Goal: Task Accomplishment & Management: Manage account settings

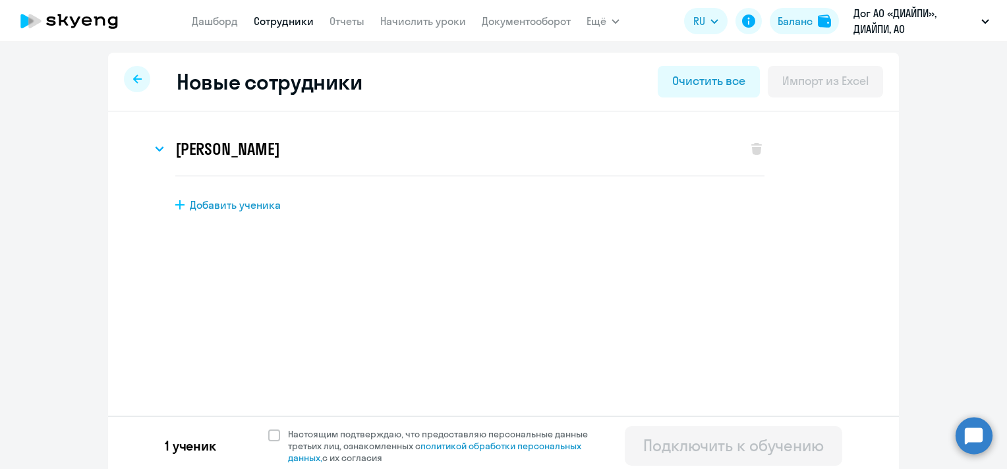
select select "english_adult_not_native_speaker"
select select "5"
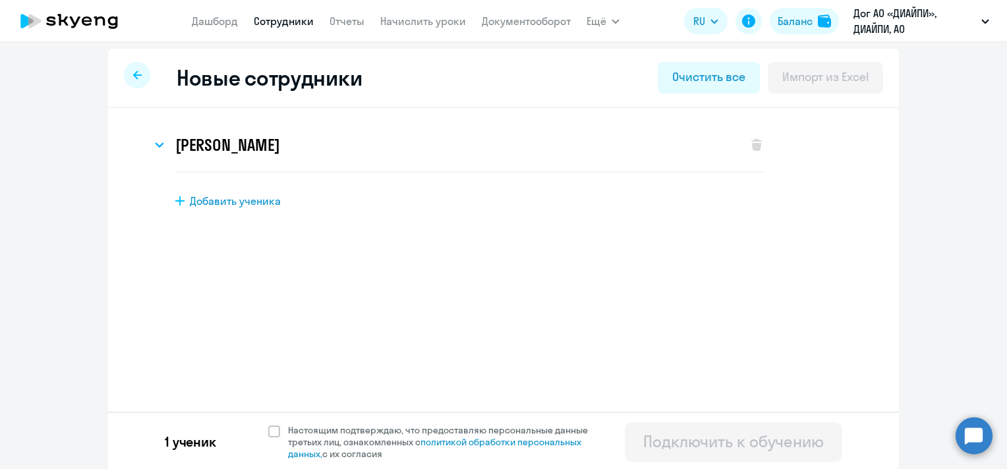
scroll to position [5, 0]
click at [268, 429] on span at bounding box center [274, 431] width 12 height 12
click at [268, 423] on input "Настоящим подтверждаю, что предоставляю персональные данные третьих лиц, ознако…" at bounding box center [268, 423] width 1 height 1
checkbox input "true"
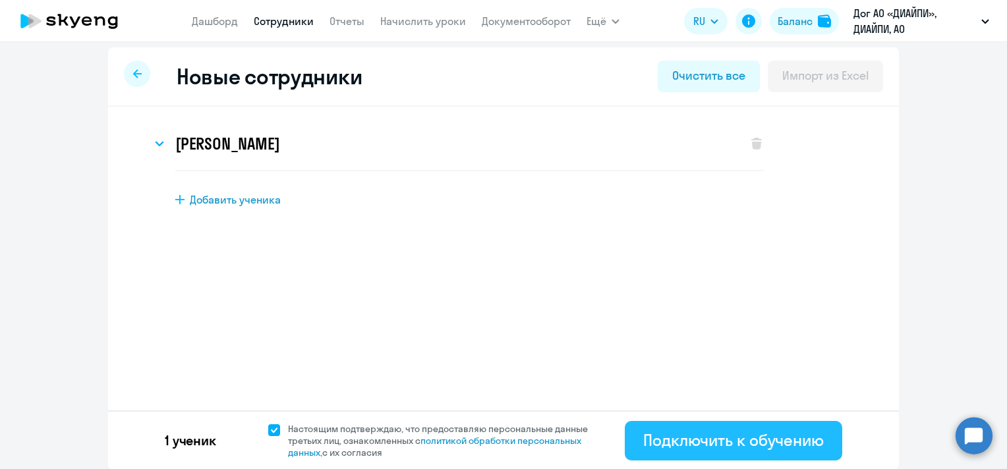
click at [763, 435] on div "Подключить к обучению" at bounding box center [733, 440] width 181 height 21
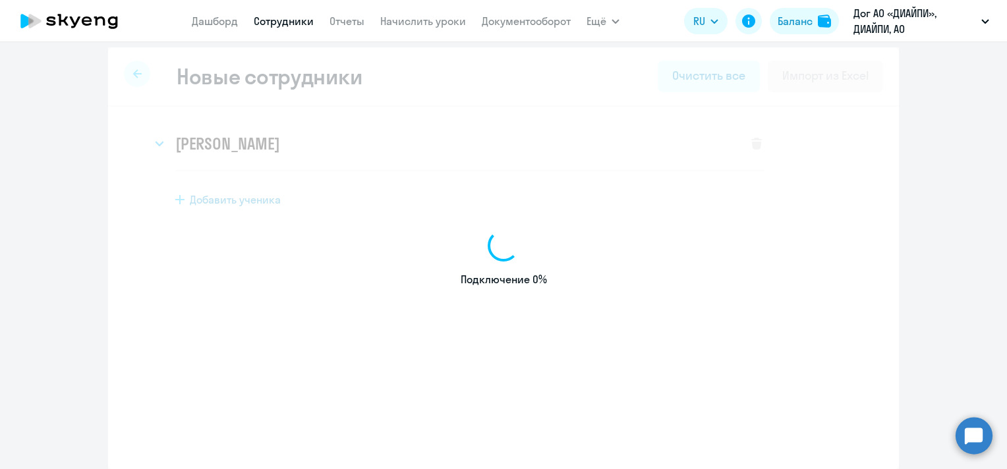
select select "english_adult_not_native_speaker"
select select "5"
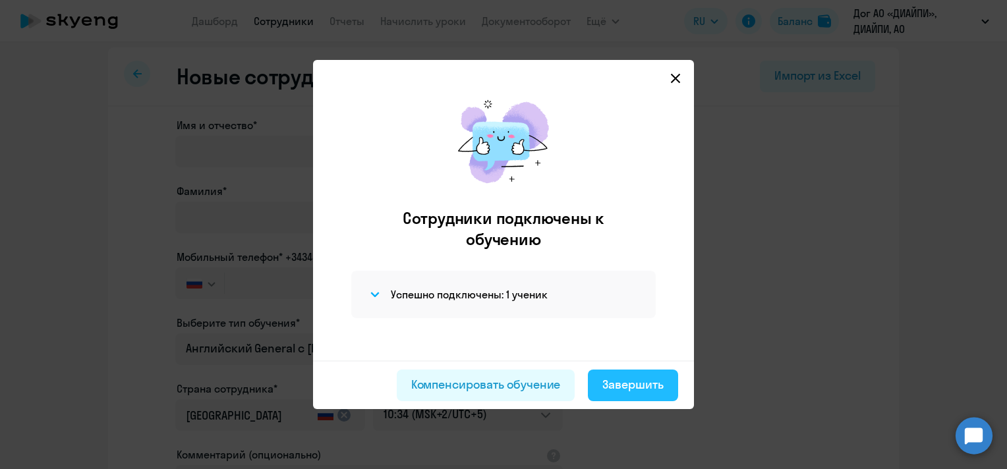
click at [622, 392] on div "Завершить" at bounding box center [633, 384] width 61 height 17
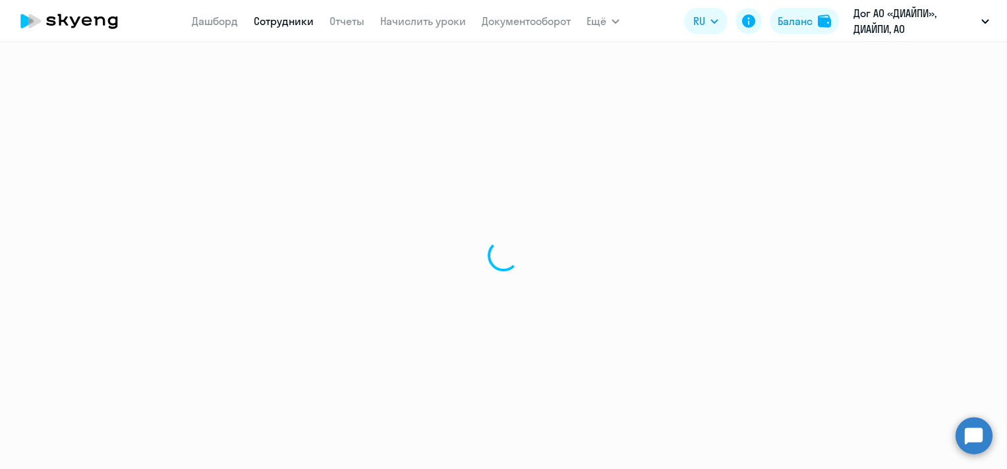
select select "30"
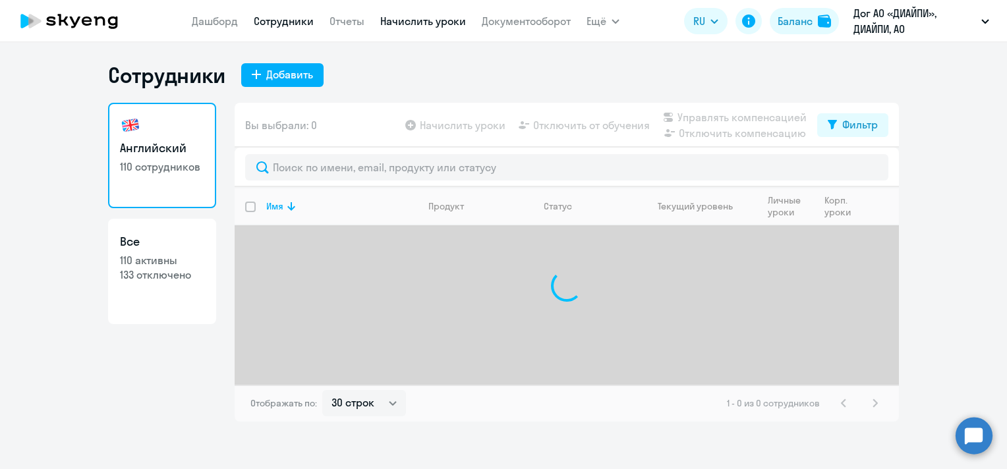
click at [422, 18] on link "Начислить уроки" at bounding box center [423, 21] width 86 height 13
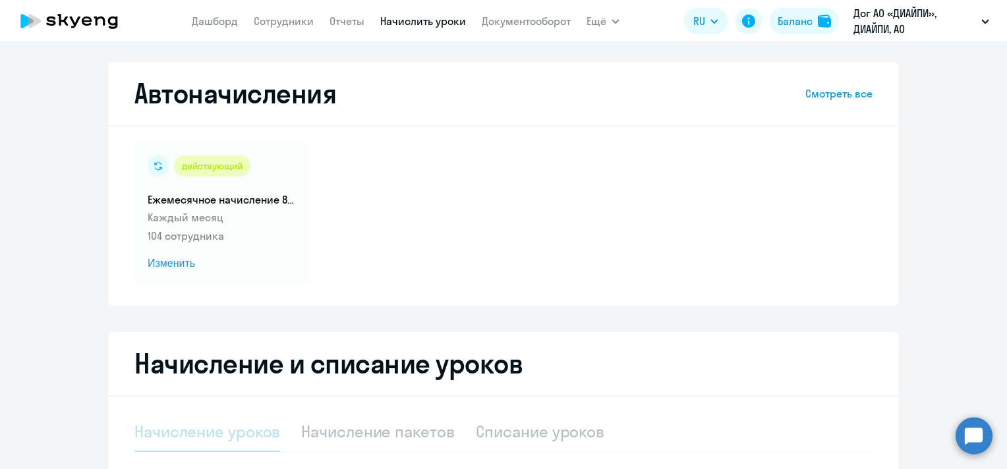
select select "10"
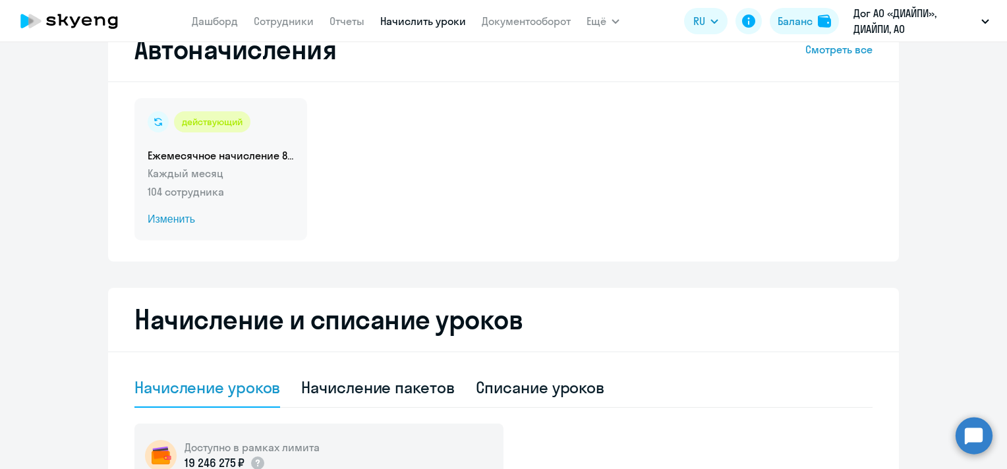
scroll to position [66, 0]
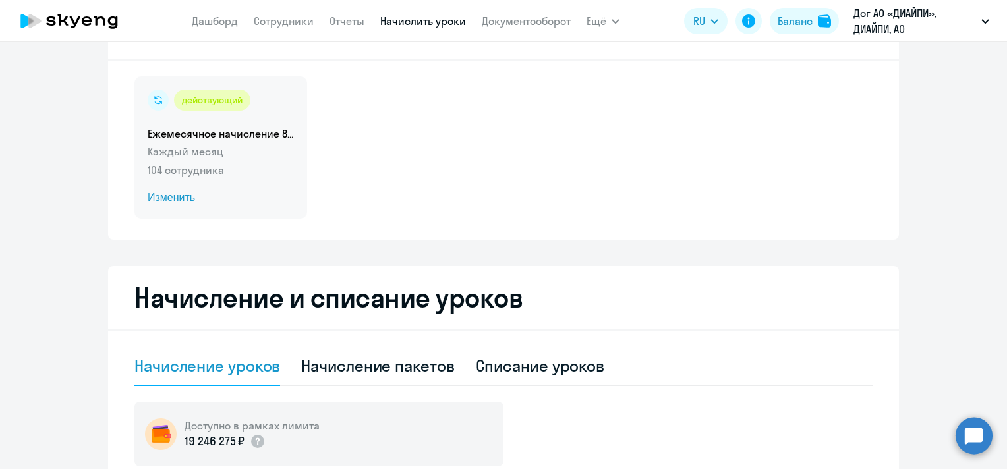
click at [189, 198] on span "Изменить" at bounding box center [221, 198] width 146 height 16
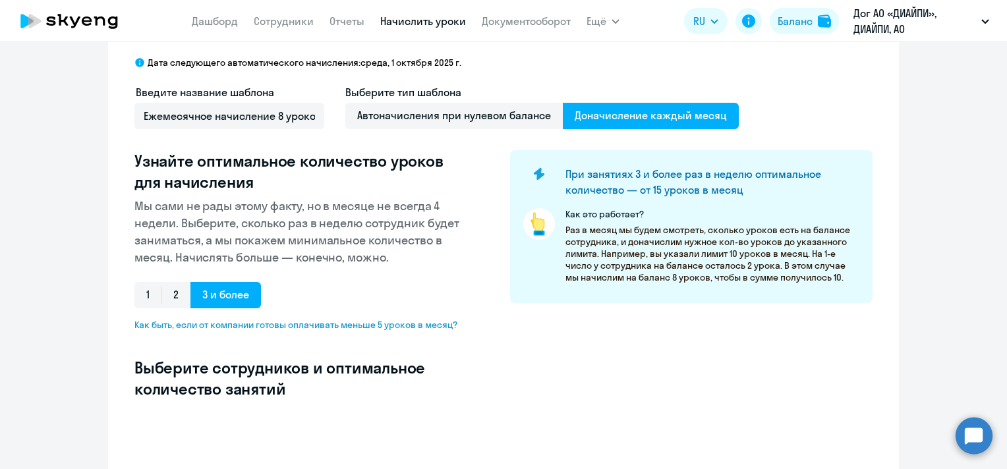
select select "10"
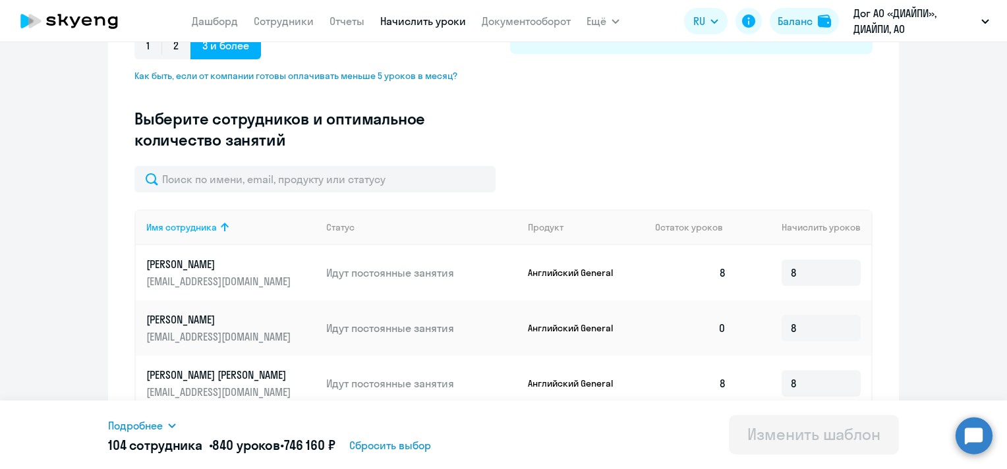
scroll to position [330, 0]
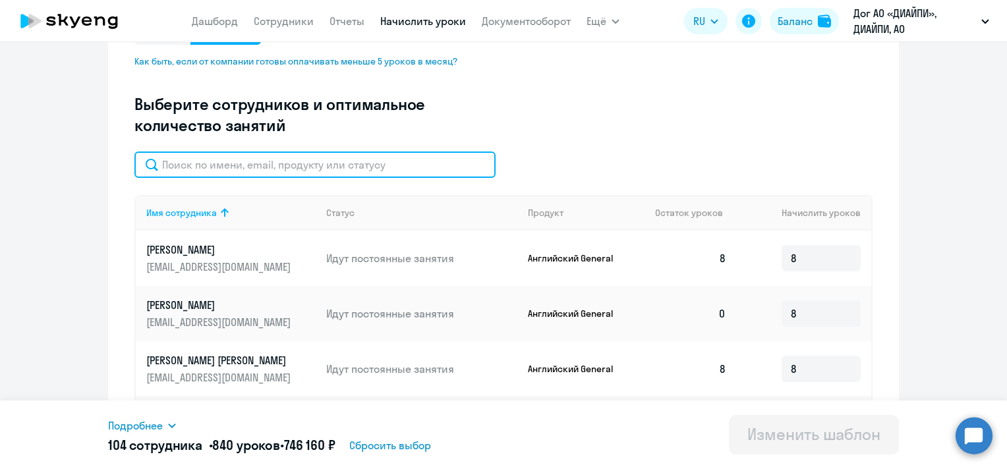
click at [312, 169] on input "text" at bounding box center [314, 165] width 361 height 26
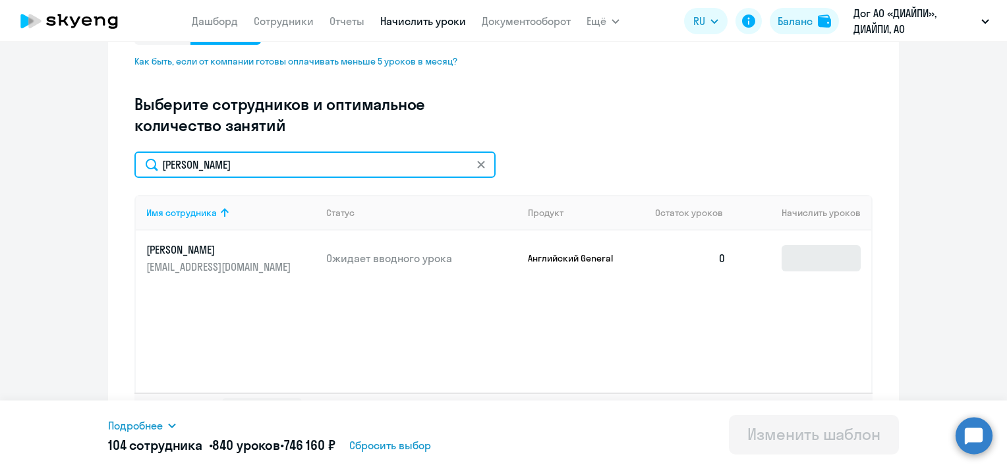
type input "[PERSON_NAME]"
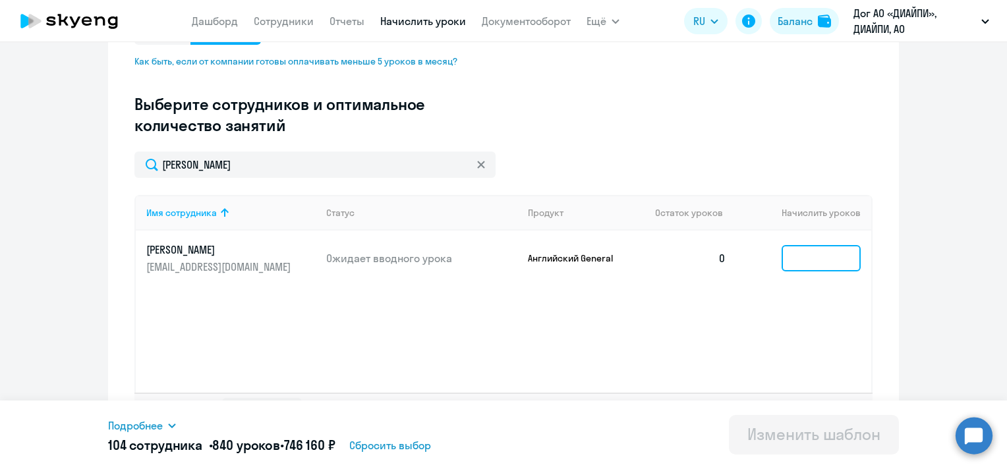
click at [815, 255] on input at bounding box center [821, 258] width 79 height 26
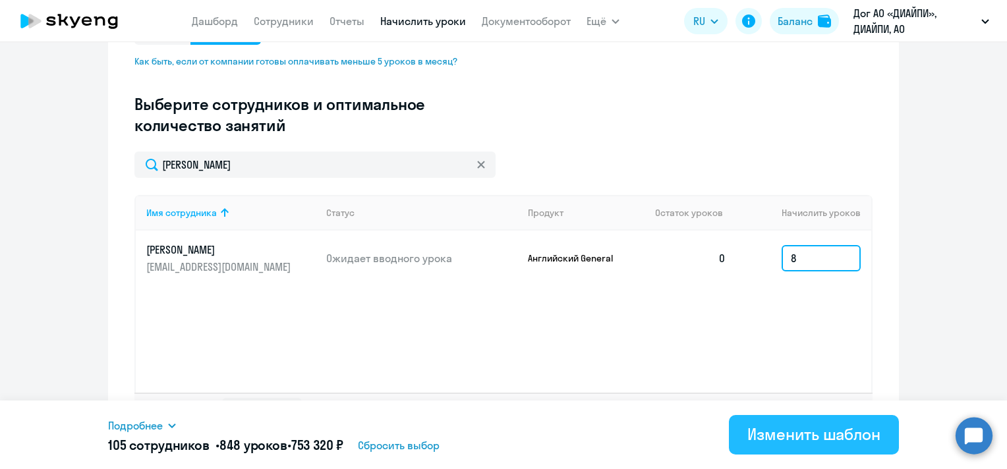
type input "8"
click at [804, 438] on div "Изменить шаблон" at bounding box center [814, 434] width 133 height 21
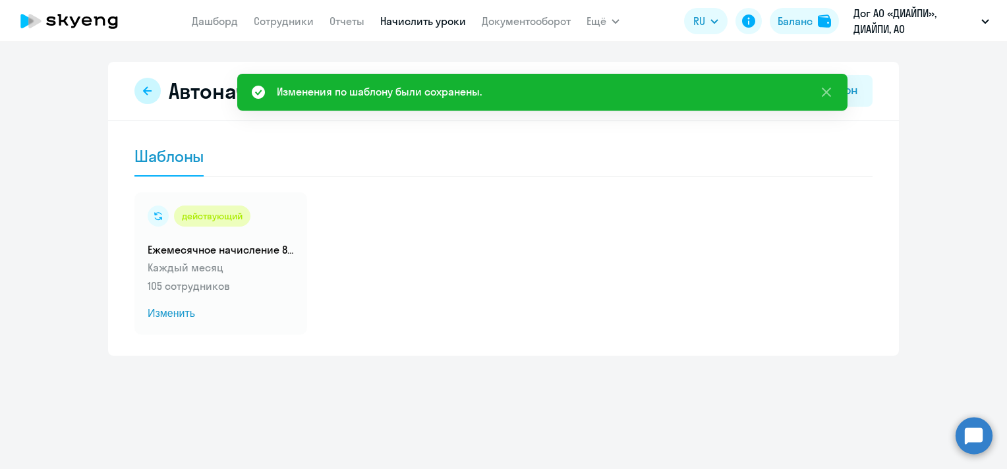
click at [140, 90] on button at bounding box center [147, 91] width 26 height 26
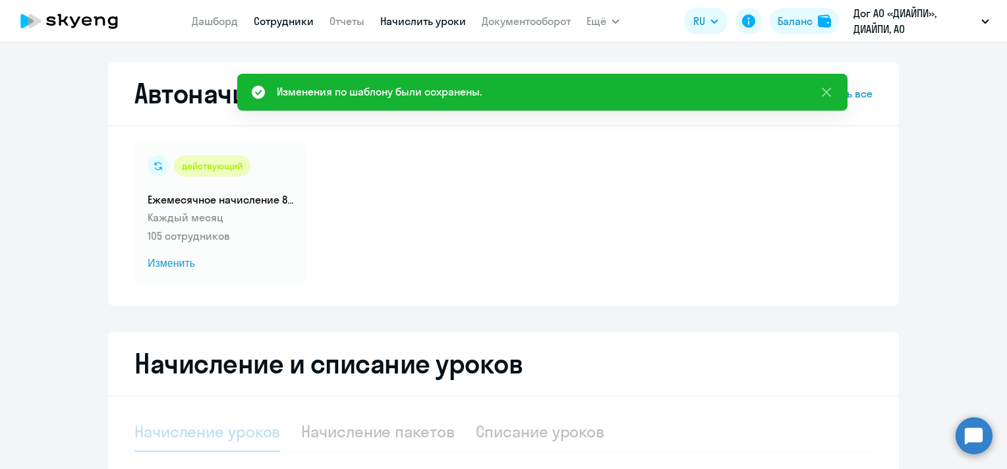
select select "10"
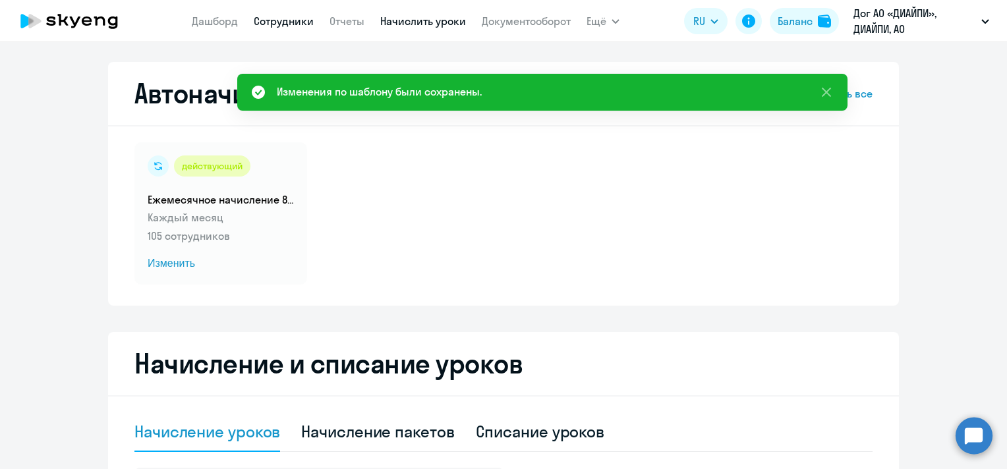
click at [266, 21] on link "Сотрудники" at bounding box center [284, 21] width 60 height 13
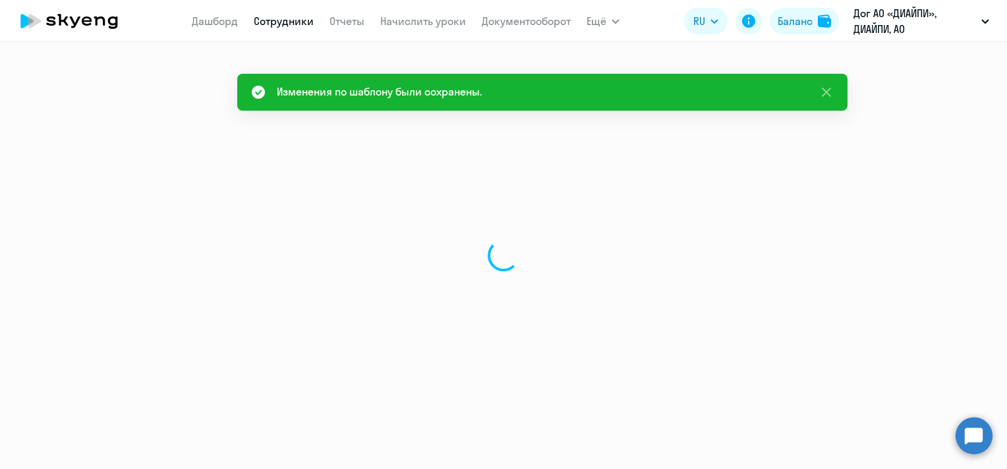
select select "30"
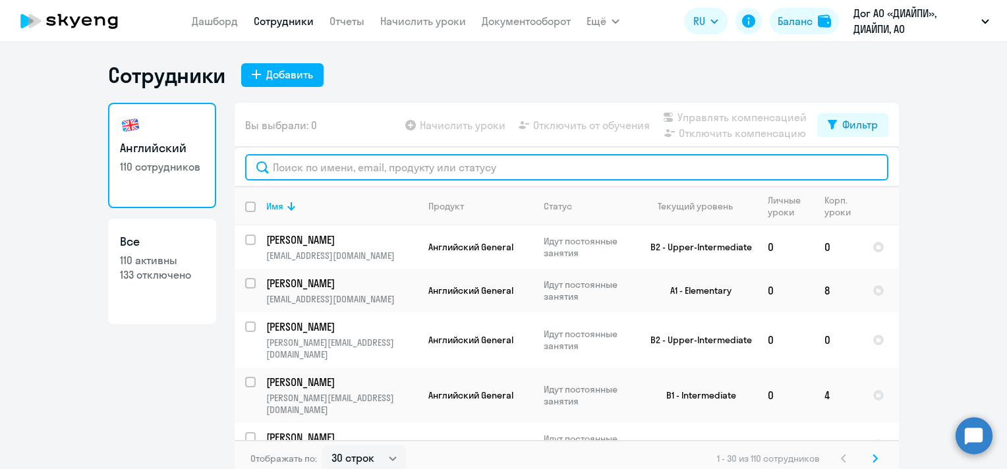
click at [356, 174] on input "text" at bounding box center [566, 167] width 643 height 26
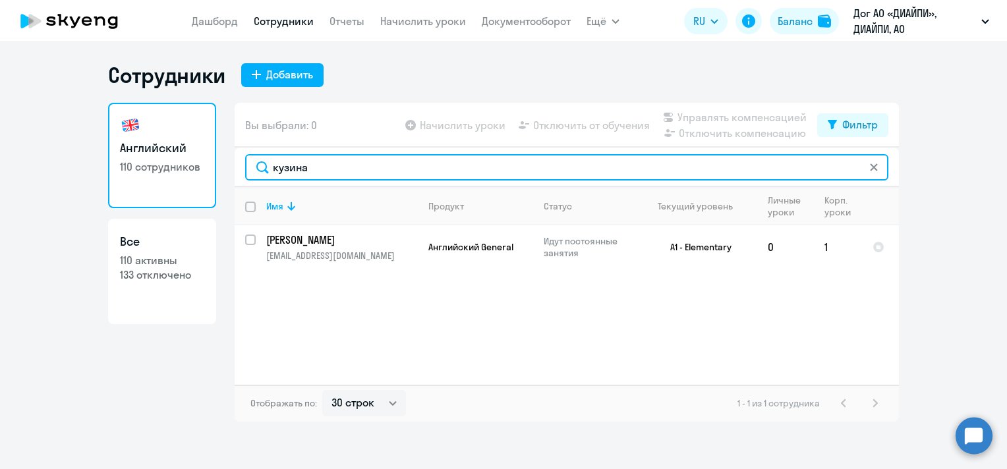
type input "кузина"
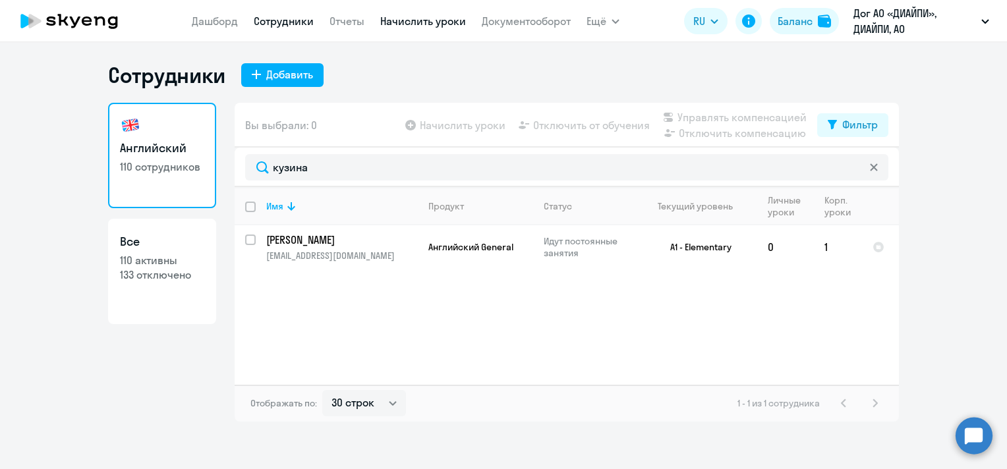
click at [433, 18] on link "Начислить уроки" at bounding box center [423, 21] width 86 height 13
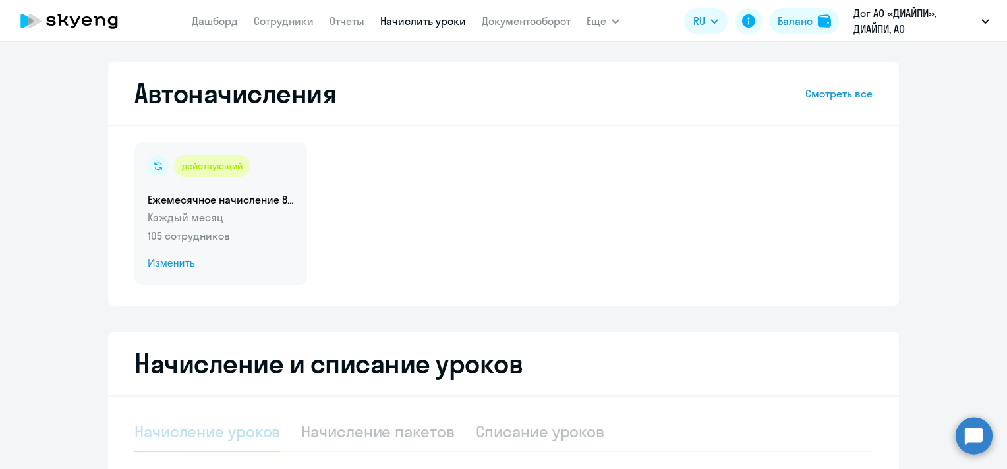
select select "10"
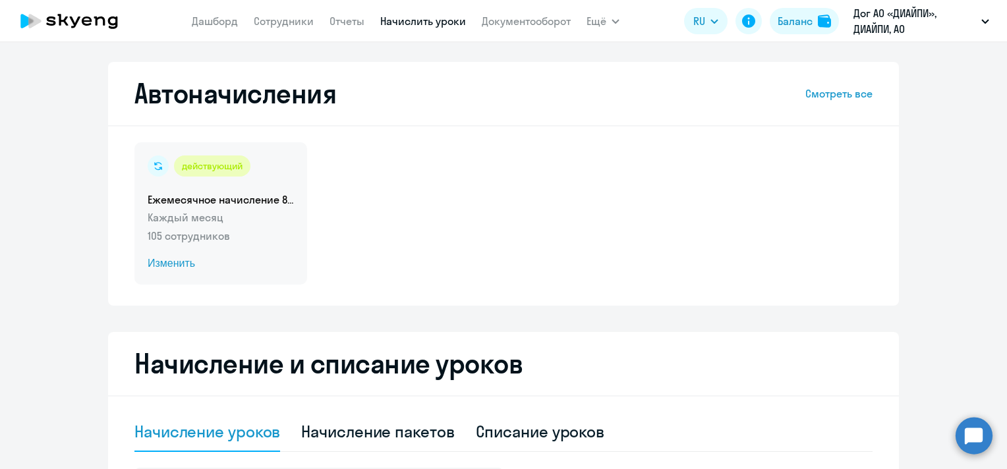
click at [164, 266] on span "Изменить" at bounding box center [221, 264] width 146 height 16
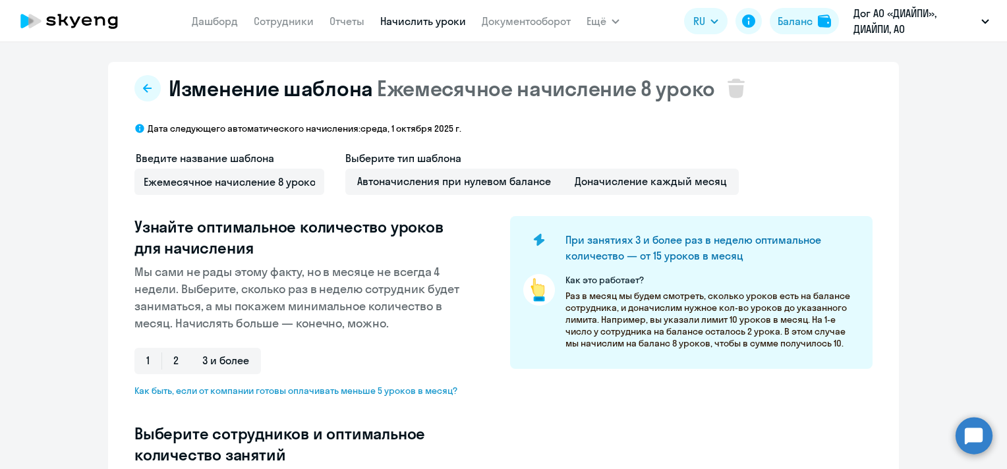
select select "10"
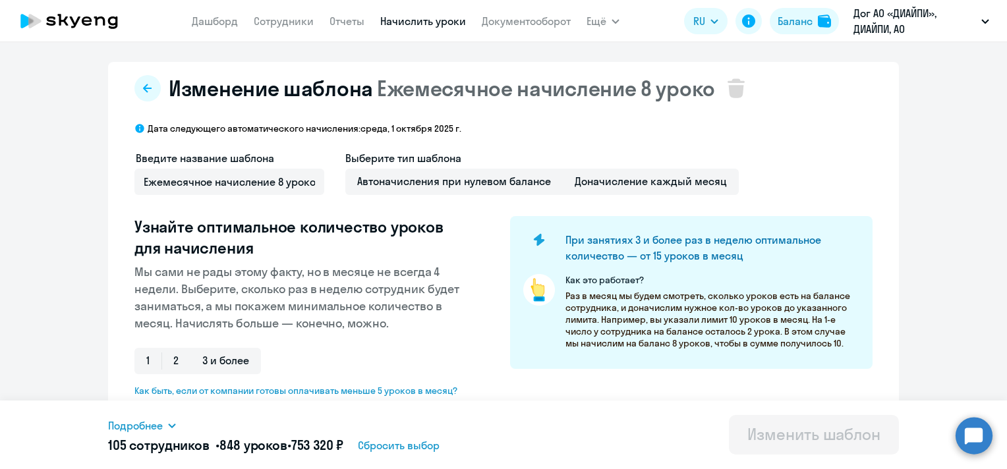
scroll to position [330, 0]
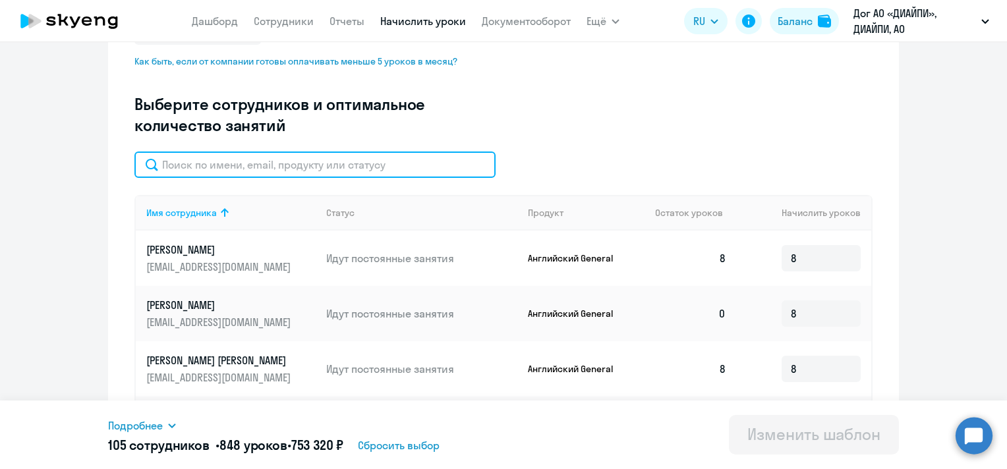
click at [247, 169] on input "text" at bounding box center [314, 165] width 361 height 26
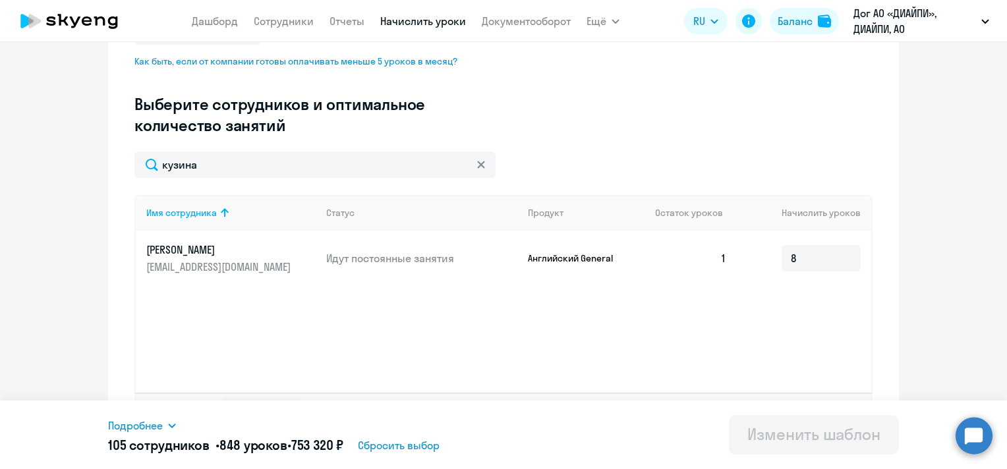
click at [970, 227] on ng-component "Изменение шаблона Ежемесячное начисление 8 уроко Дата следующего автоматическог…" at bounding box center [503, 91] width 1007 height 719
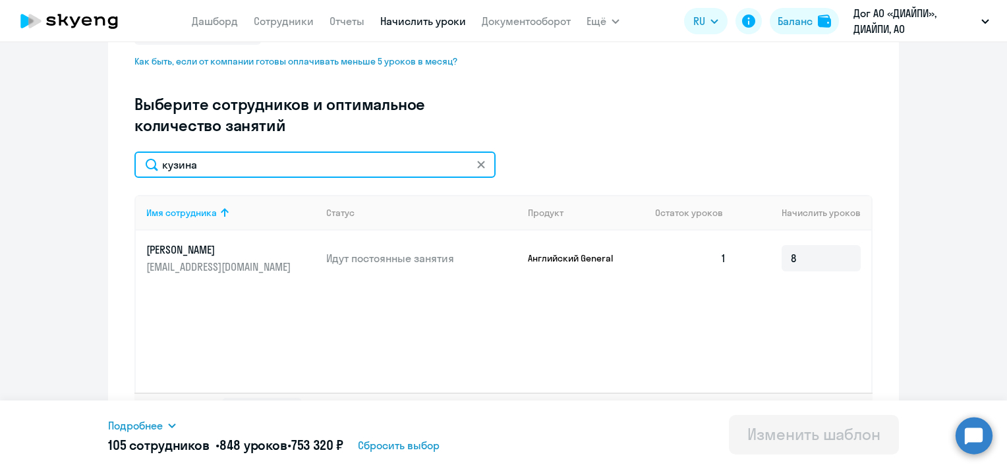
drag, startPoint x: 206, startPoint y: 165, endPoint x: 152, endPoint y: 165, distance: 53.4
click at [152, 165] on input "кузина" at bounding box center [314, 165] width 361 height 26
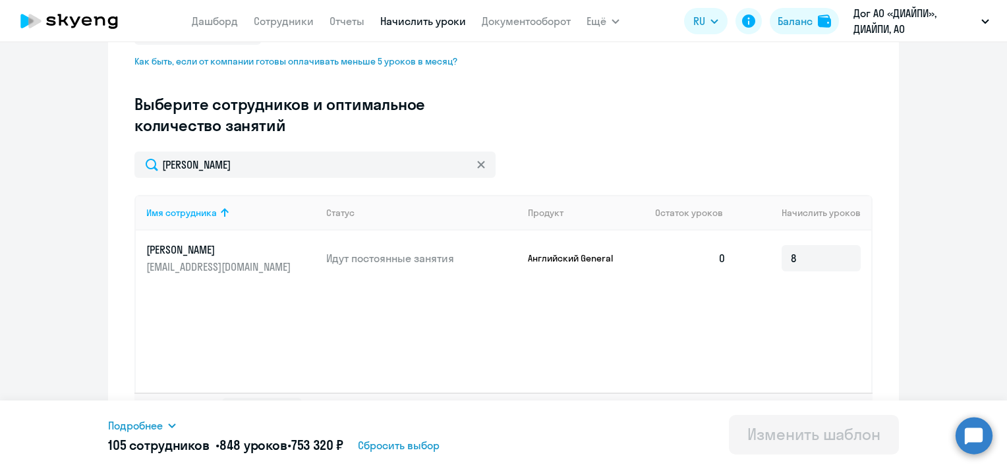
click at [21, 169] on ng-component "Изменение шаблона Ежемесячное начисление 8 уроко Дата следующего автоматическог…" at bounding box center [503, 91] width 1007 height 719
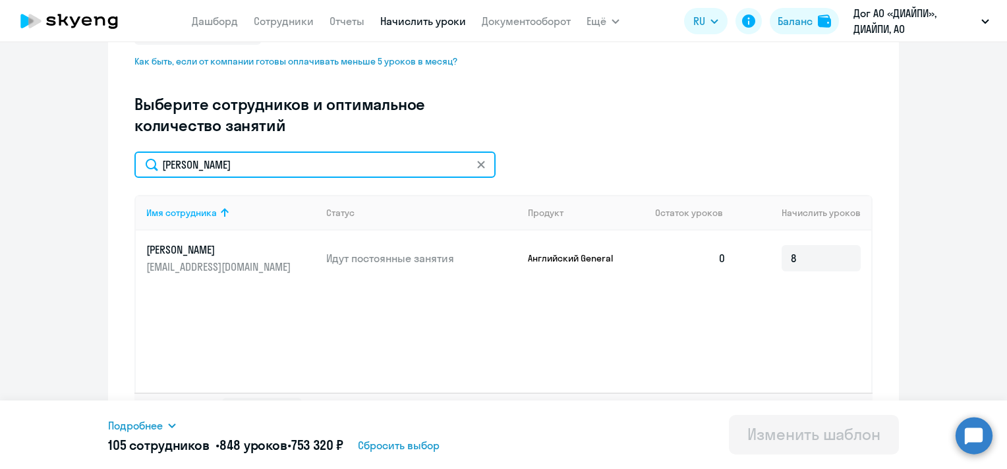
drag, startPoint x: 220, startPoint y: 166, endPoint x: 155, endPoint y: 168, distance: 65.3
click at [155, 168] on input "[PERSON_NAME]" at bounding box center [314, 165] width 361 height 26
drag, startPoint x: 213, startPoint y: 161, endPoint x: 154, endPoint y: 156, distance: 58.9
click at [153, 160] on input "[PERSON_NAME]" at bounding box center [314, 165] width 361 height 26
type input "микруха"
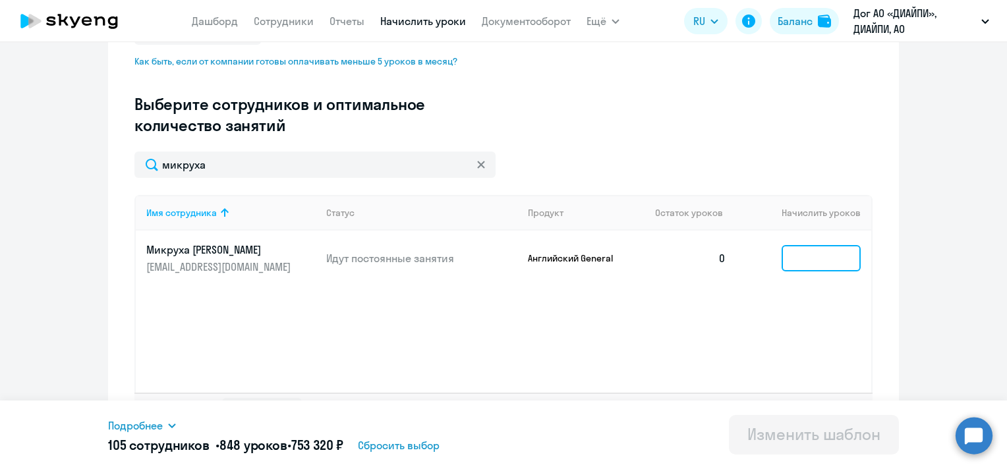
click at [810, 254] on input at bounding box center [821, 258] width 79 height 26
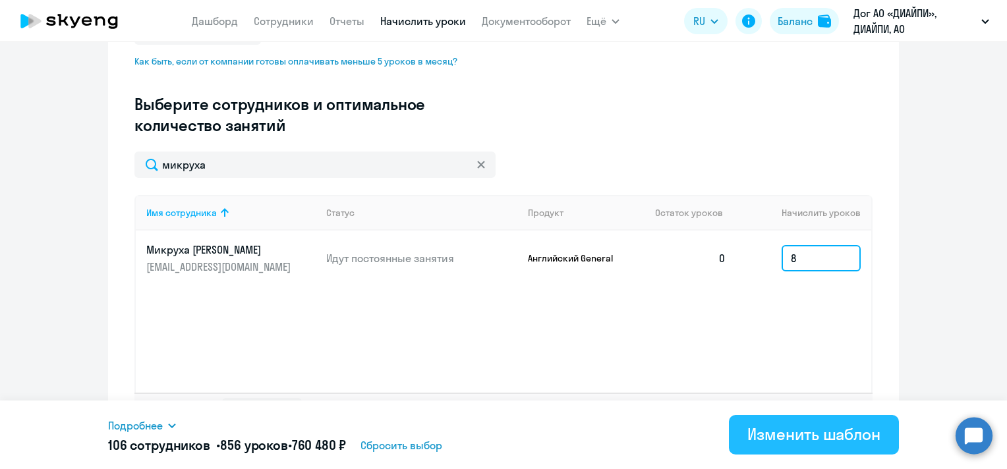
type input "8"
click at [756, 440] on div "Изменить шаблон" at bounding box center [814, 434] width 133 height 21
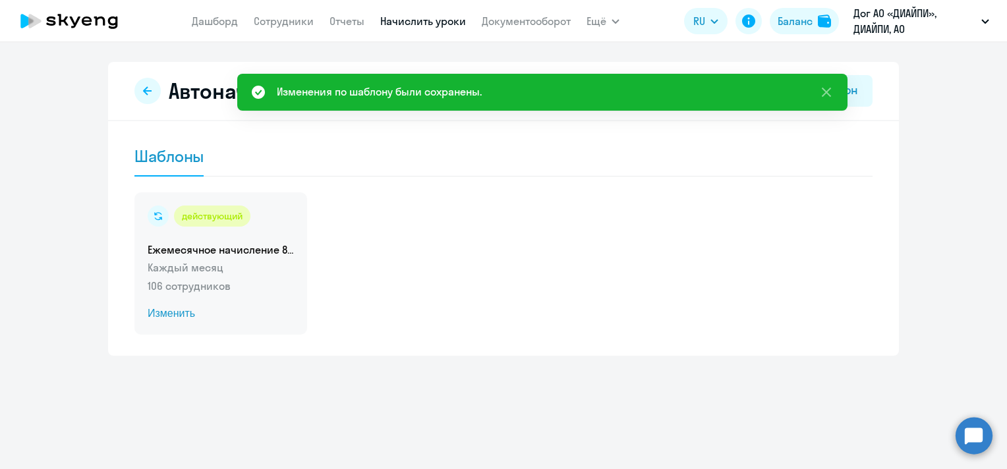
click at [179, 312] on span "Изменить" at bounding box center [221, 314] width 146 height 16
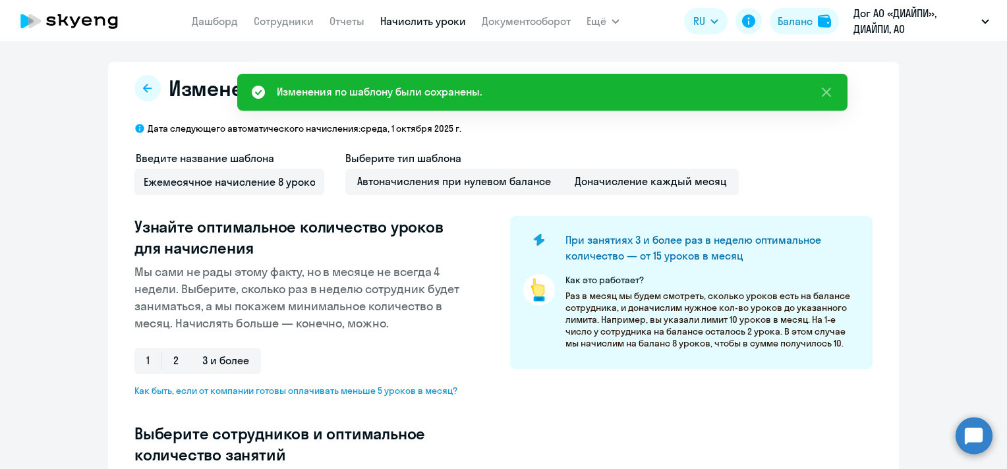
select select "10"
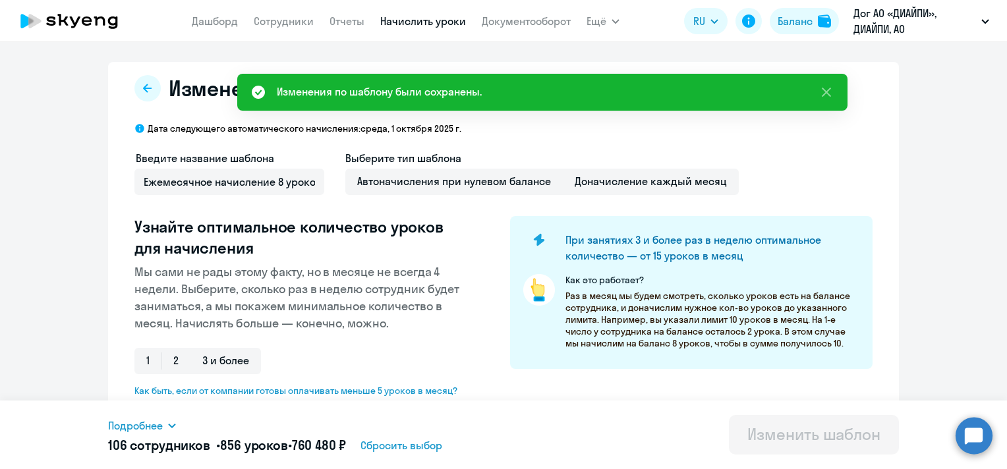
scroll to position [264, 0]
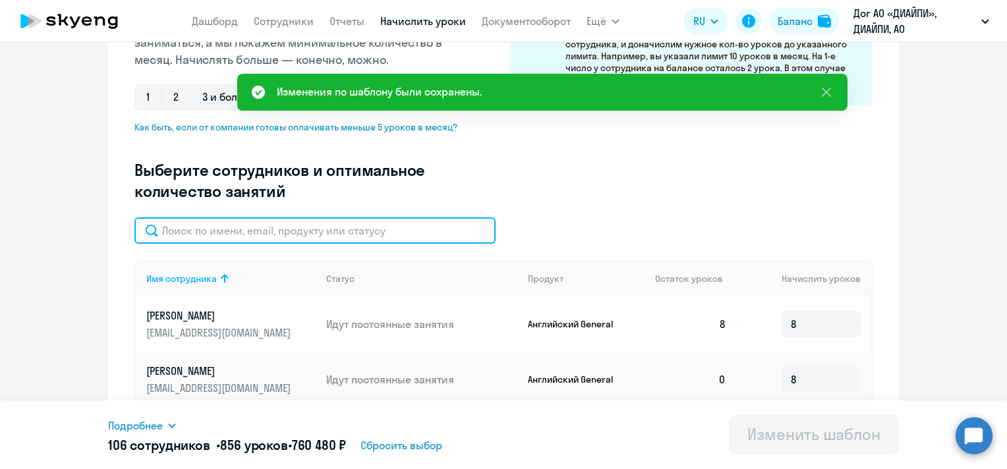
click at [279, 227] on input "text" at bounding box center [314, 231] width 361 height 26
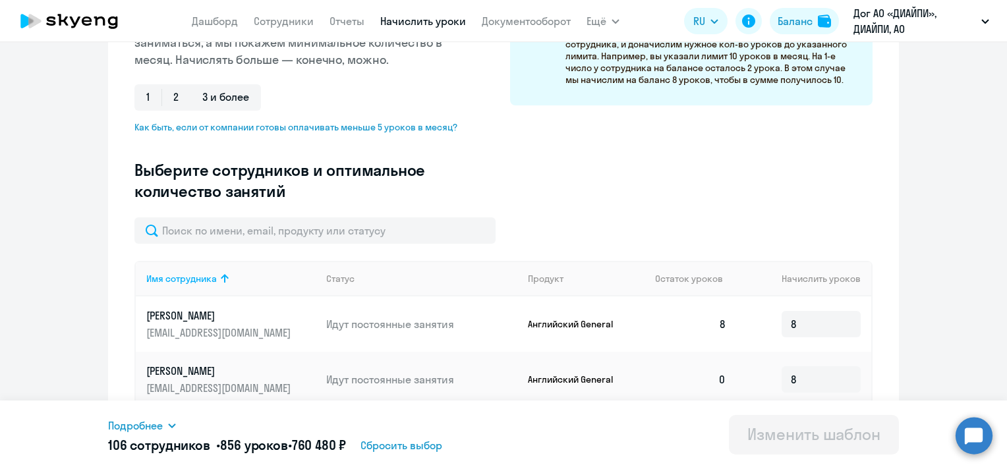
drag, startPoint x: 2, startPoint y: 266, endPoint x: 24, endPoint y: 262, distance: 22.0
click at [2, 266] on ng-component "Изменение шаблона Ежемесячное начисление 8 уроко Дата следующего автоматическог…" at bounding box center [503, 359] width 1007 height 1122
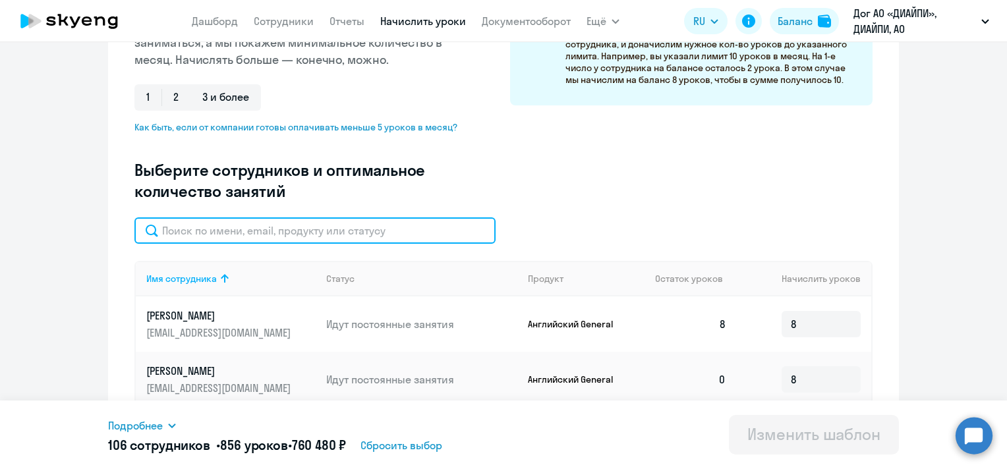
click at [202, 227] on input "text" at bounding box center [314, 231] width 361 height 26
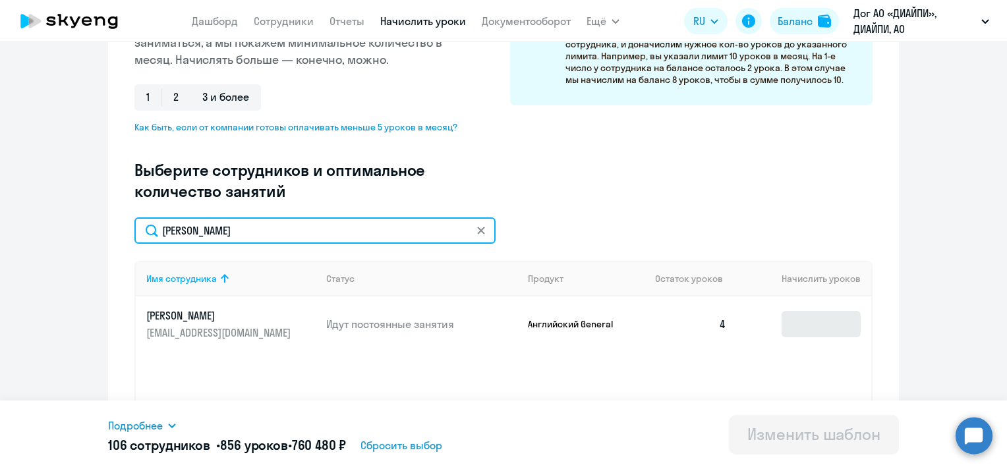
type input "[PERSON_NAME]"
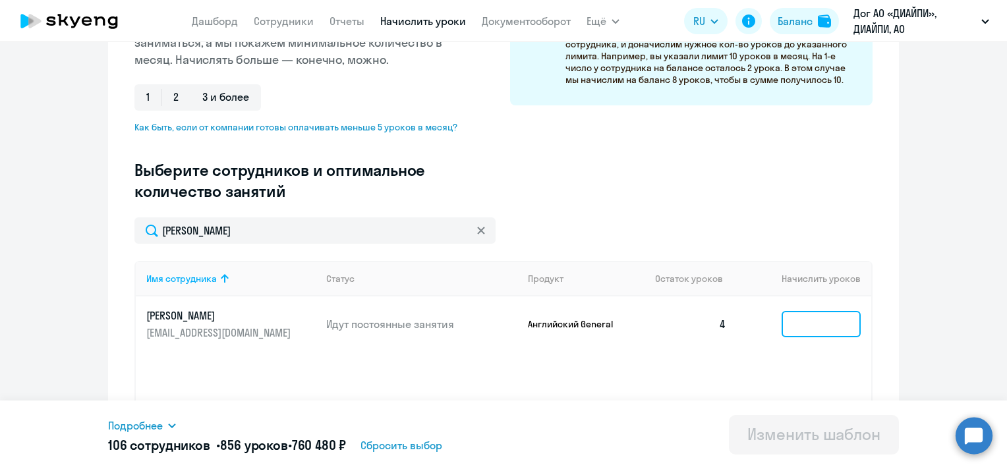
click at [823, 319] on input at bounding box center [821, 324] width 79 height 26
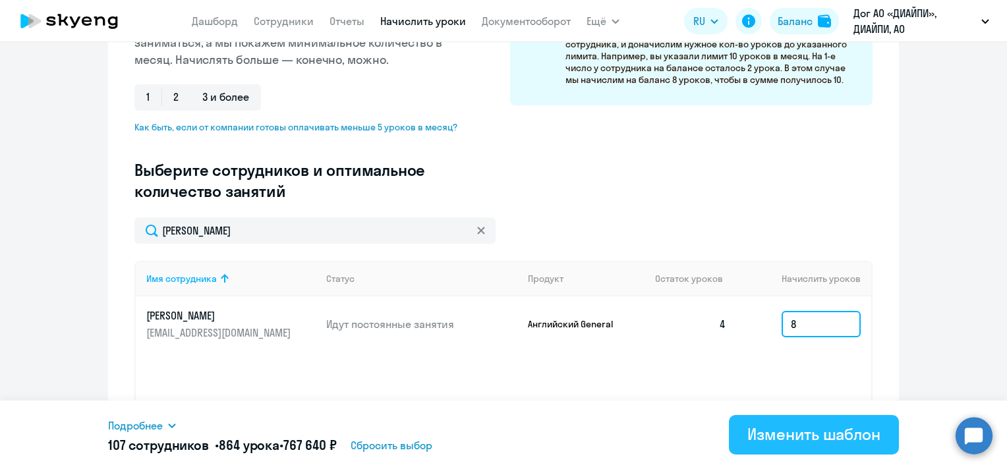
type input "8"
drag, startPoint x: 786, startPoint y: 430, endPoint x: 778, endPoint y: 419, distance: 13.2
click at [785, 430] on div "Изменить шаблон" at bounding box center [814, 434] width 133 height 21
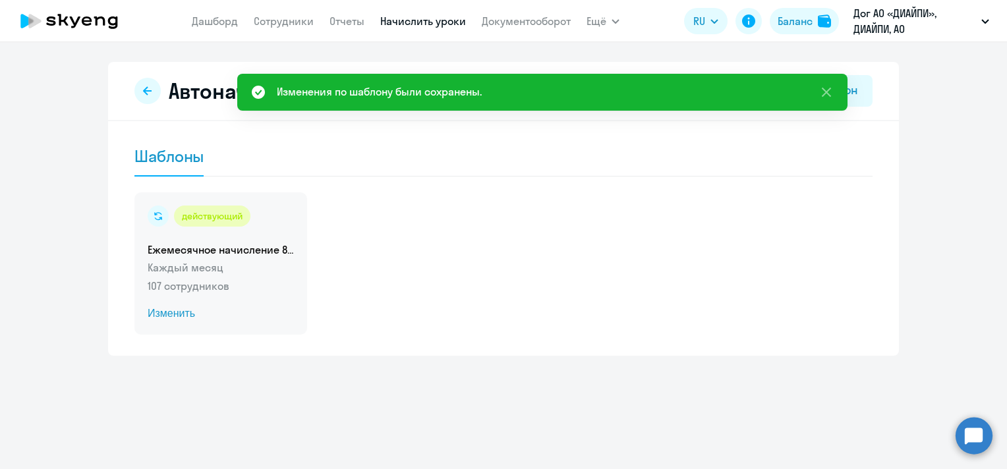
click at [160, 314] on span "Изменить" at bounding box center [221, 314] width 146 height 16
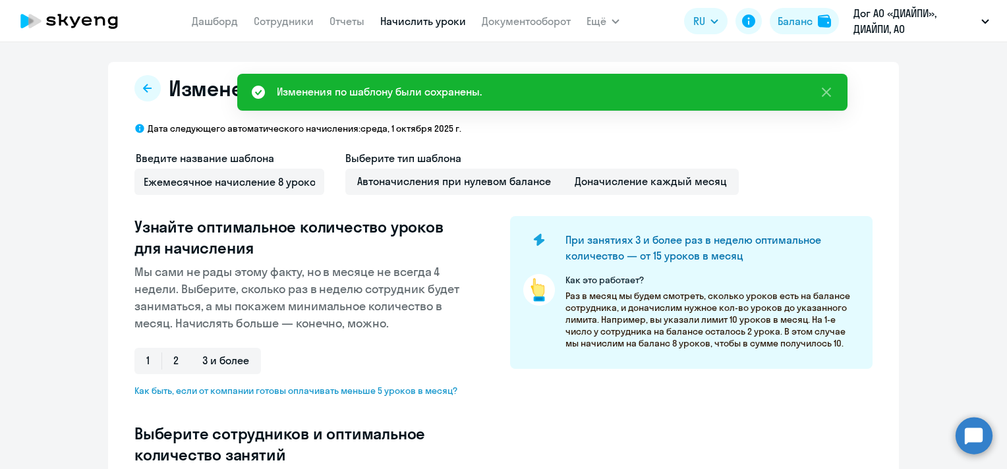
select select "10"
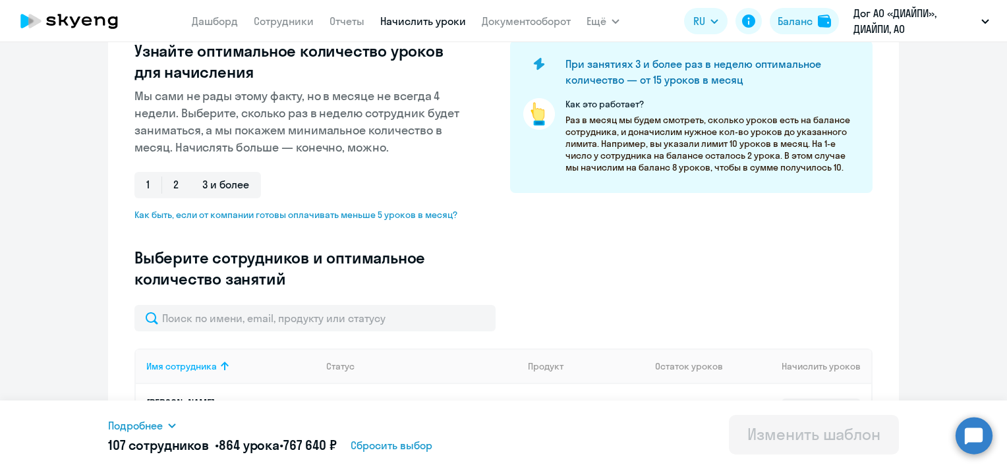
scroll to position [264, 0]
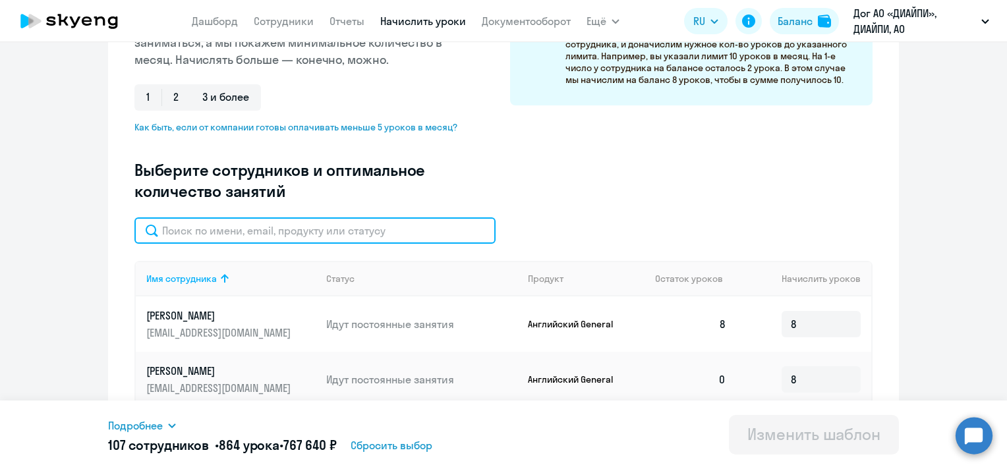
click at [248, 238] on input "text" at bounding box center [314, 231] width 361 height 26
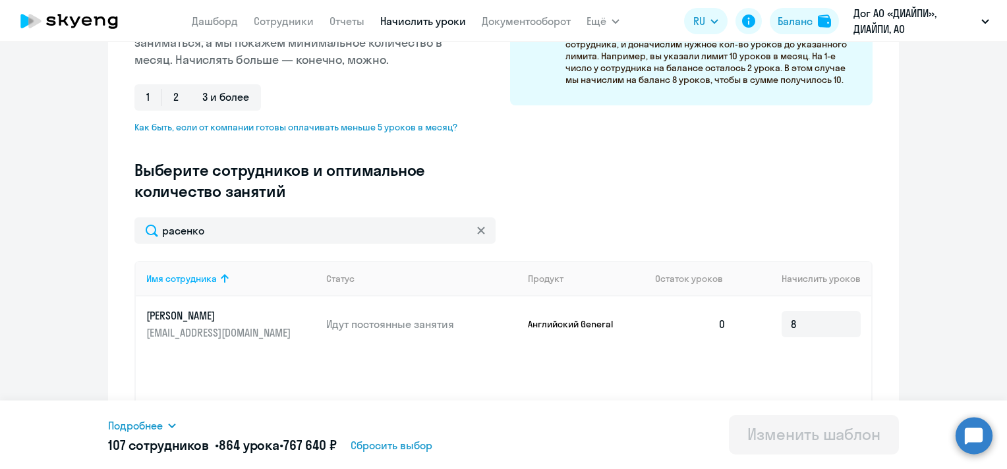
click at [9, 287] on ng-component "Изменение шаблона Ежемесячное начисление 8 уроко Дата следующего автоматическог…" at bounding box center [503, 157] width 1007 height 719
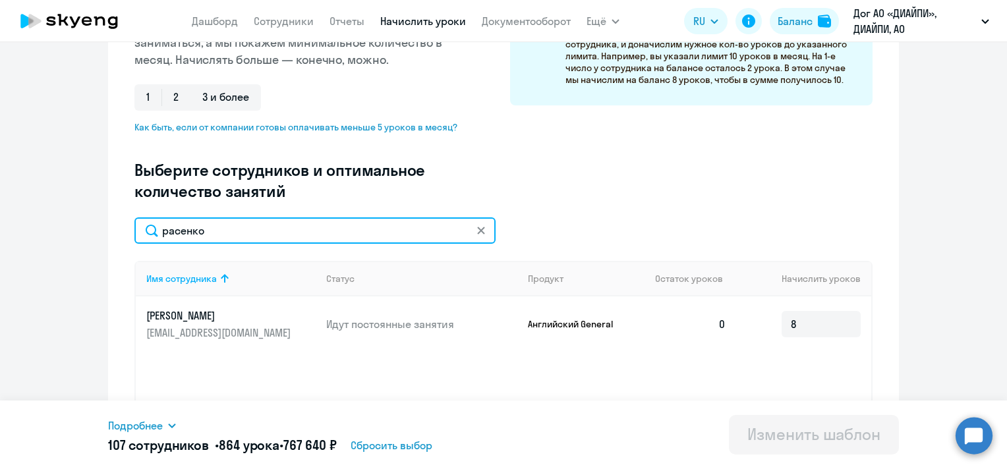
drag, startPoint x: 212, startPoint y: 234, endPoint x: 163, endPoint y: 232, distance: 48.8
click at [163, 232] on input "расенко" at bounding box center [314, 231] width 361 height 26
type input "р"
type input "[PERSON_NAME]"
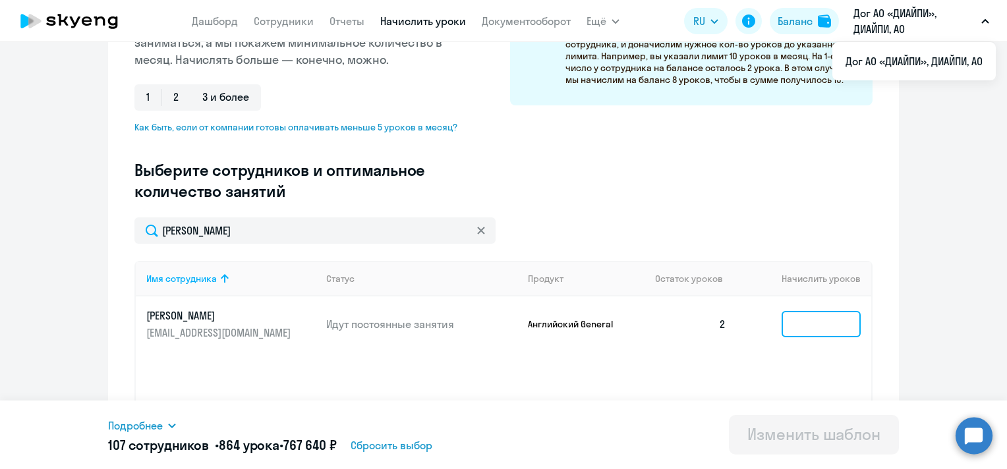
click at [812, 327] on input at bounding box center [821, 324] width 79 height 26
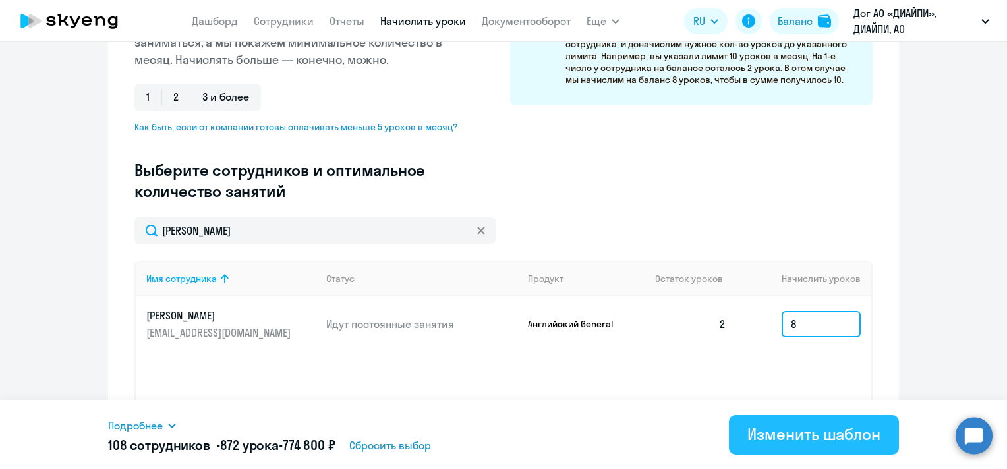
type input "8"
click at [781, 433] on div "Изменить шаблон" at bounding box center [814, 434] width 133 height 21
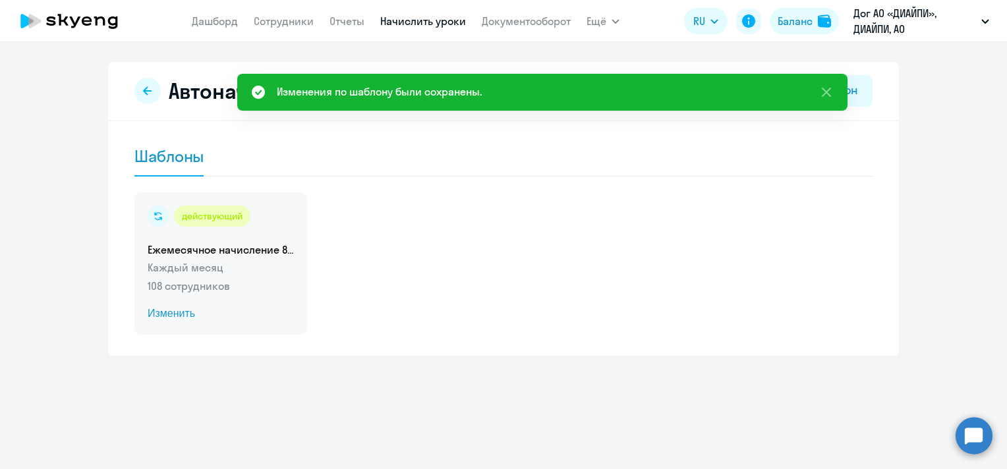
click at [165, 311] on span "Изменить" at bounding box center [221, 314] width 146 height 16
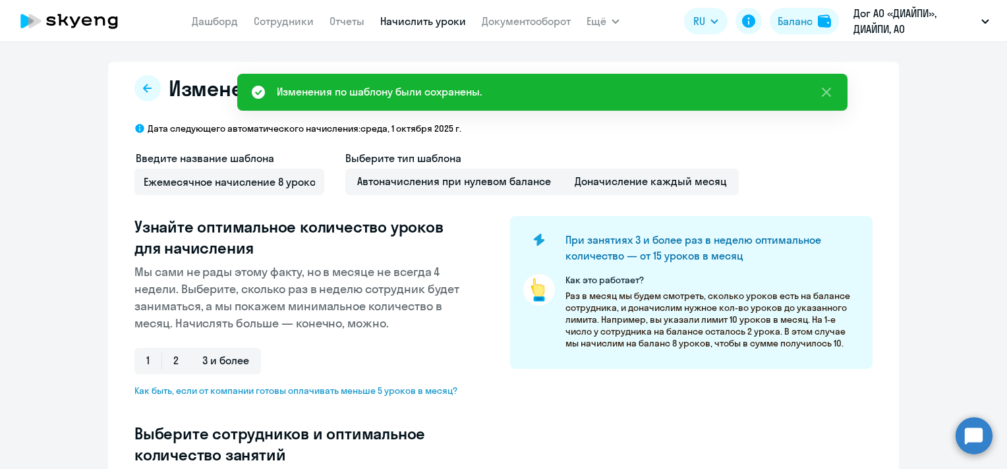
select select "10"
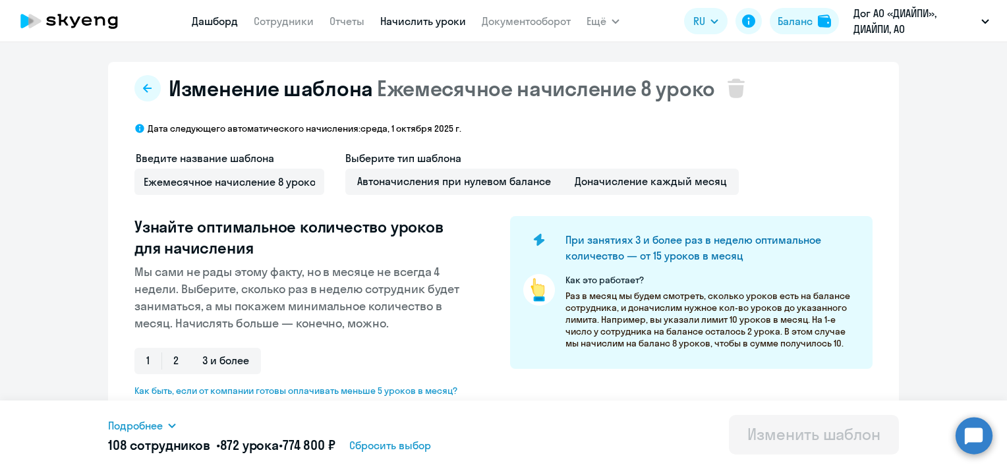
click at [233, 26] on link "Дашборд" at bounding box center [215, 21] width 46 height 13
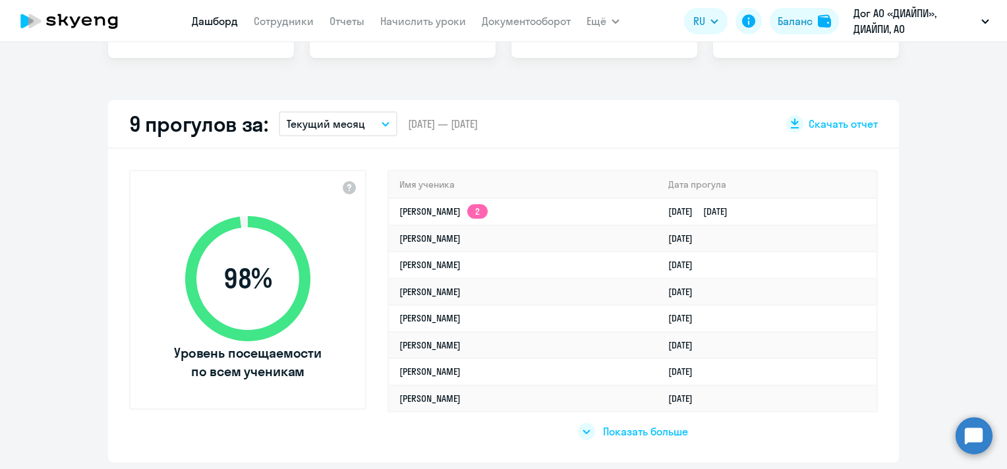
scroll to position [396, 0]
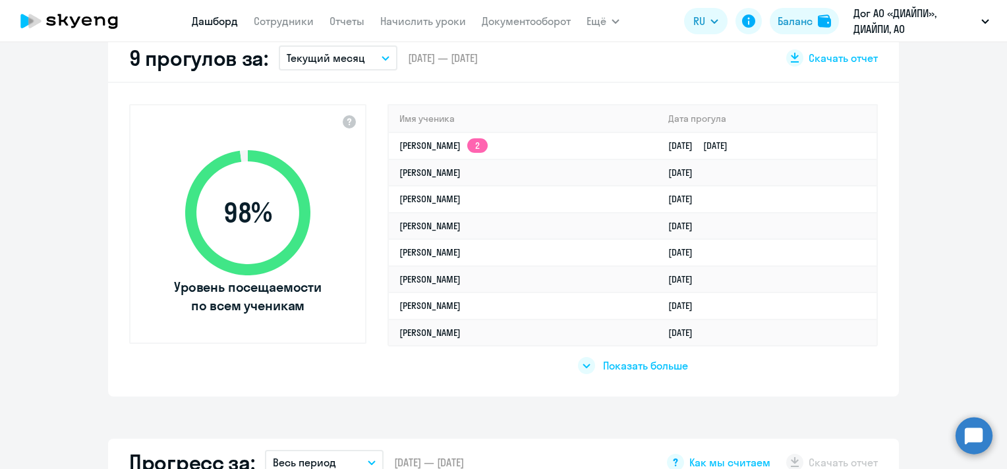
click at [578, 367] on div at bounding box center [586, 365] width 17 height 17
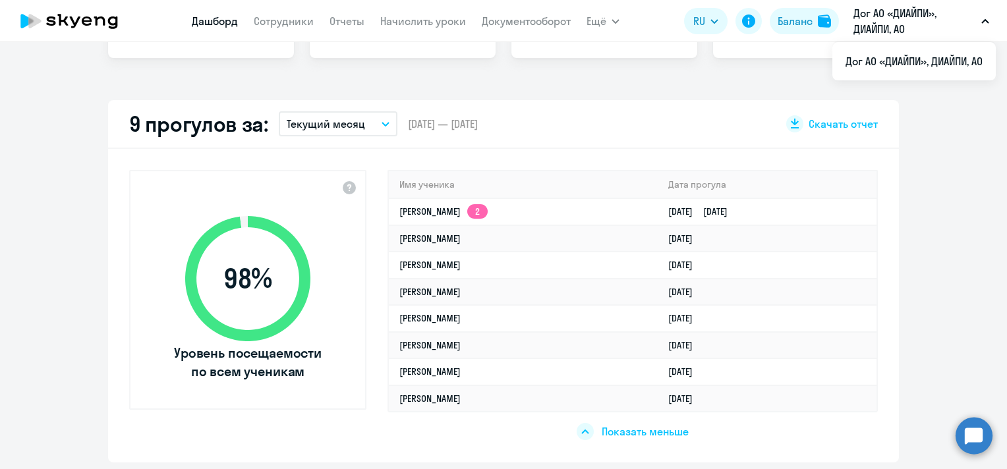
select select "30"
